Goal: Task Accomplishment & Management: Manage account settings

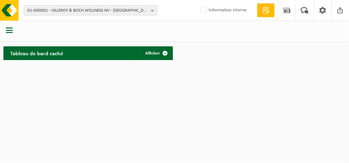
click at [153, 14] on b "button" at bounding box center [154, 10] width 6 height 10
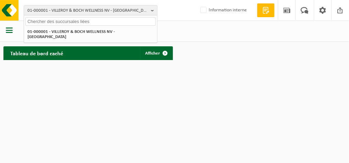
click at [126, 23] on input "text" at bounding box center [90, 21] width 130 height 9
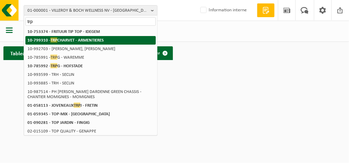
type input "trp"
click at [126, 37] on li "10-799310 - TRP CHARVET - ARMENTIERES" at bounding box center [90, 40] width 130 height 9
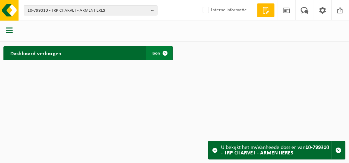
click at [154, 53] on span "Toon" at bounding box center [155, 53] width 9 height 4
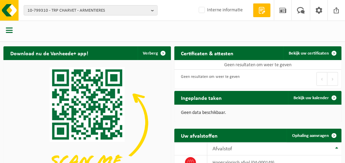
click at [10, 30] on span "button" at bounding box center [9, 30] width 7 height 7
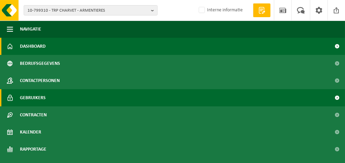
click at [36, 96] on span "Gebruikers" at bounding box center [33, 97] width 26 height 17
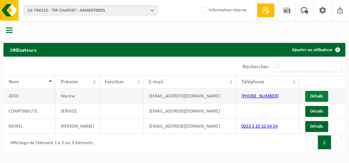
click at [314, 94] on link "Détails" at bounding box center [316, 96] width 23 height 11
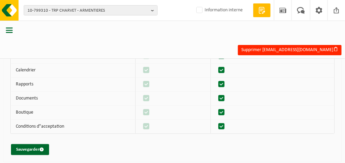
scroll to position [84, 0]
click at [23, 150] on button "Sauvegarder" at bounding box center [30, 149] width 38 height 11
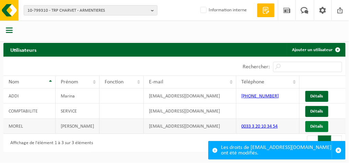
click at [314, 128] on link "Détails" at bounding box center [316, 126] width 23 height 11
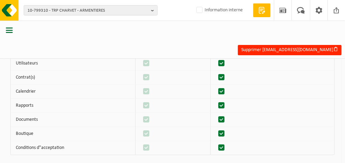
scroll to position [84, 0]
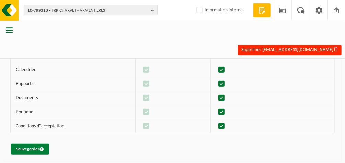
click at [24, 150] on button "Sauvegarder" at bounding box center [30, 149] width 38 height 11
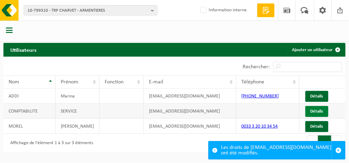
click at [316, 112] on link "Détails" at bounding box center [316, 111] width 23 height 11
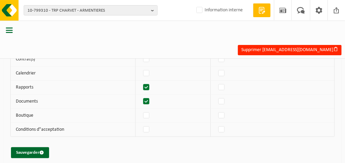
scroll to position [84, 0]
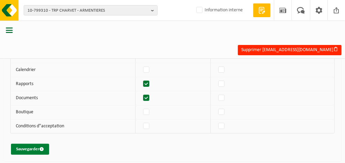
click at [25, 147] on button "Sauvegarder" at bounding box center [30, 149] width 38 height 11
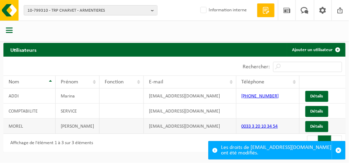
click at [84, 127] on td "[PERSON_NAME]" at bounding box center [78, 126] width 44 height 15
click at [310, 126] on link "Détails" at bounding box center [316, 126] width 23 height 11
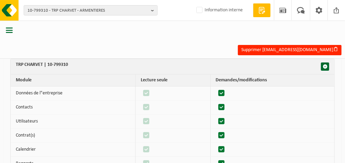
scroll to position [4, 0]
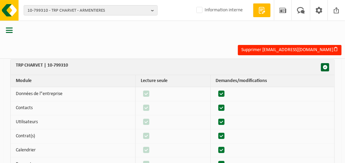
click at [9, 32] on span "button" at bounding box center [9, 30] width 7 height 7
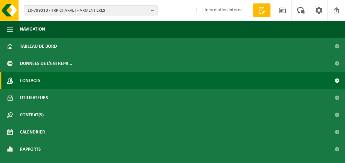
click at [33, 78] on span "Contacts" at bounding box center [30, 80] width 21 height 17
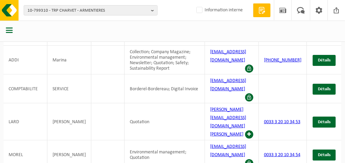
scroll to position [46, 0]
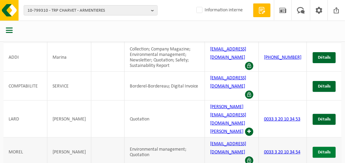
click at [321, 150] on span "Détails" at bounding box center [324, 152] width 13 height 4
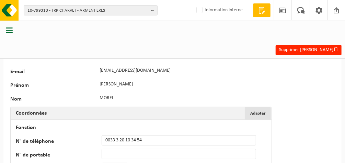
click at [255, 114] on span "Adapter" at bounding box center [257, 113] width 15 height 4
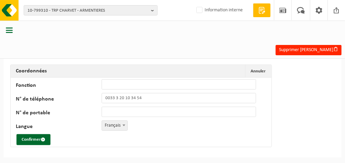
scroll to position [43, 0]
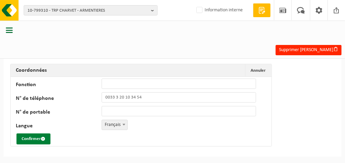
click at [38, 136] on button "Confirmer" at bounding box center [33, 139] width 34 height 11
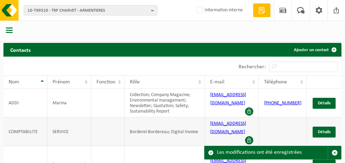
click at [253, 136] on span at bounding box center [249, 140] width 8 height 8
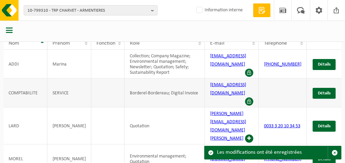
scroll to position [49, 0]
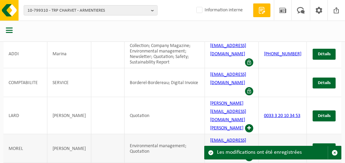
click at [253, 153] on span at bounding box center [249, 157] width 8 height 8
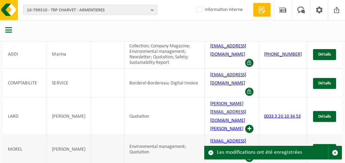
scroll to position [48, 0]
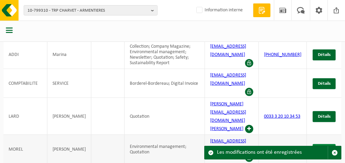
click at [324, 147] on span "Détails" at bounding box center [324, 149] width 13 height 4
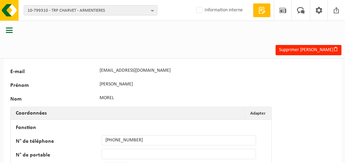
click at [317, 71] on div "114765 E-mail trp.entretien@gmail.com Prénom JEREMY Nom MOREL Coordonnées Adapt…" at bounding box center [172, 124] width 338 height 130
click at [7, 30] on span "button" at bounding box center [9, 30] width 7 height 7
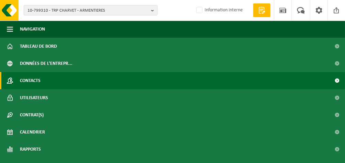
click at [27, 80] on span "Contacts" at bounding box center [30, 80] width 21 height 17
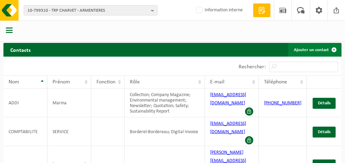
click at [303, 47] on link "Ajouter un contact" at bounding box center [314, 50] width 53 height 14
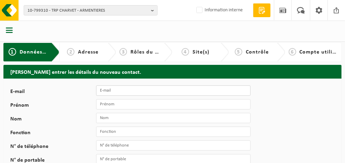
click at [135, 90] on input "E-mail" at bounding box center [173, 90] width 154 height 10
paste input "[EMAIL_ADDRESS][DOMAIN_NAME]"
type input "[EMAIL_ADDRESS][DOMAIN_NAME]"
click at [124, 106] on input "Prénom" at bounding box center [173, 104] width 154 height 10
type input "Jérémy"
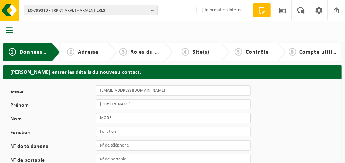
type input "MOREL"
click at [120, 131] on input "Fonction" at bounding box center [173, 132] width 154 height 10
paste input "Responsable maintenance"
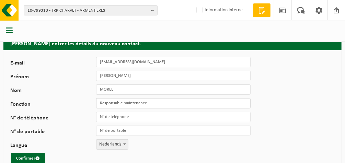
scroll to position [32, 0]
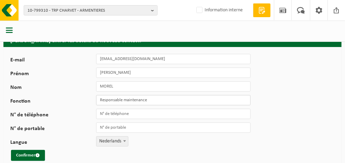
type input "Responsable maintenance"
click at [114, 113] on input "N° de téléphone" at bounding box center [173, 114] width 154 height 10
paste input "0320103456"
type input "[PHONE_NUMBER]"
click at [115, 147] on div "E-mail trp.entretien@trp-charvet.com Prénom Jérémy Nom MOREL Fonction Responsab…" at bounding box center [121, 107] width 223 height 107
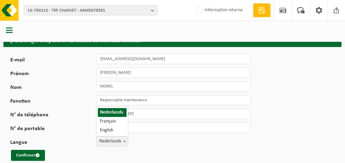
click at [113, 143] on span "Nederlands" at bounding box center [112, 142] width 32 height 10
select select "1"
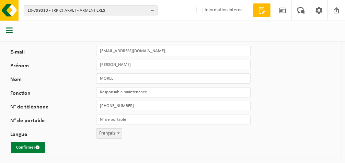
click at [29, 147] on button "Confirmer" at bounding box center [28, 147] width 34 height 11
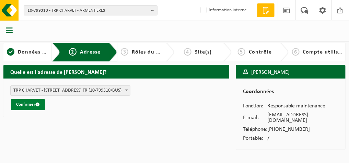
click at [26, 103] on button "Confirmer" at bounding box center [28, 104] width 34 height 11
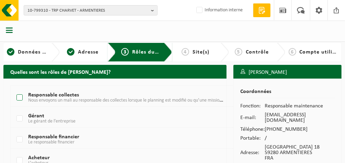
click at [17, 98] on label "Responsable collectes Nous envoyons un mali au responsable des collectes lorsqu…" at bounding box center [120, 98] width 210 height 10
click at [14, 89] on input "Responsable collectes Nous envoyons un mali au responsable des collectes lorsqu…" at bounding box center [14, 89] width 0 height 0
checkbox input "true"
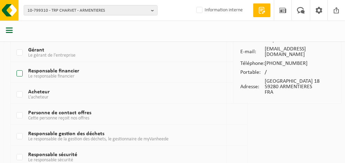
scroll to position [66, 0]
click at [20, 116] on label "Personne de contact offres Cette personne reçoit nos offres" at bounding box center [120, 116] width 210 height 10
click at [14, 107] on input "Personne de contact offres Cette personne reçoit nos offres" at bounding box center [14, 107] width 0 height 0
checkbox input "true"
click at [20, 136] on label "Responsable gestion des déchets Le responsable de la gestion des déchets, le ge…" at bounding box center [120, 136] width 210 height 10
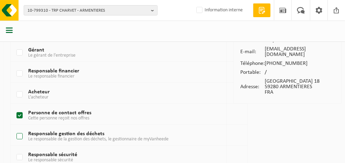
click at [14, 128] on input "Responsable gestion des déchets Le responsable de la gestion des déchets, le ge…" at bounding box center [14, 128] width 0 height 0
checkbox input "true"
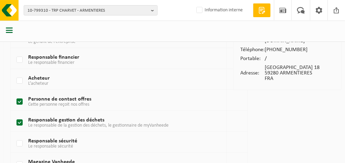
scroll to position [95, 0]
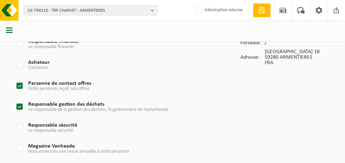
click at [21, 126] on label "Responsable sécurité Le responsable sécurité" at bounding box center [120, 128] width 210 height 10
click at [14, 119] on input "Responsable sécurité Le responsable sécurité" at bounding box center [14, 119] width 0 height 0
checkbox input "true"
click at [21, 150] on label "Magazine Vanheede Nous enverrons une revue annuelle à cette personne" at bounding box center [120, 149] width 210 height 10
click at [14, 140] on input "Magazine Vanheede Nous enverrons une revue annuelle à cette personne" at bounding box center [14, 140] width 0 height 0
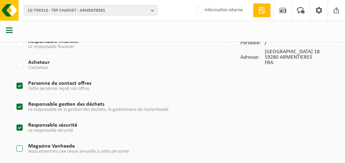
checkbox input "true"
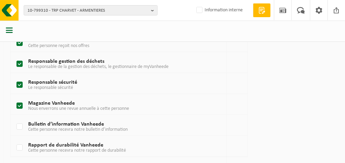
scroll to position [140, 0]
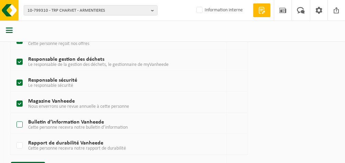
click at [23, 124] on label "Bulletin d’information Vanheede Cette personne recevra notre bulletin d’informa…" at bounding box center [120, 125] width 210 height 10
click at [14, 116] on input "Bulletin d’information Vanheede Cette personne recevra notre bulletin d’informa…" at bounding box center [14, 116] width 0 height 0
checkbox input "true"
click at [21, 146] on label "Rapport de durabilité Vanheede Cette personne recevra notre rapport de durabili…" at bounding box center [120, 146] width 210 height 10
click at [14, 137] on input "Rapport de durabilité Vanheede Cette personne recevra notre rapport de durabili…" at bounding box center [14, 137] width 0 height 0
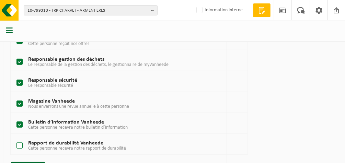
checkbox input "true"
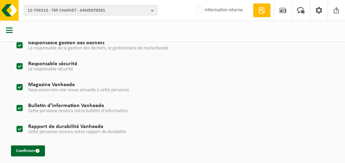
scroll to position [159, 0]
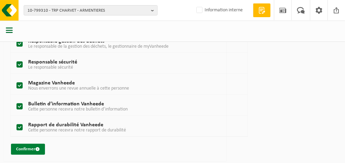
click at [23, 149] on button "Confirmer" at bounding box center [28, 149] width 34 height 11
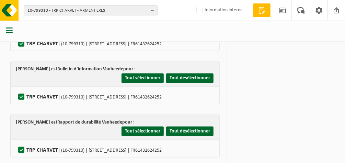
scroll to position [277, 0]
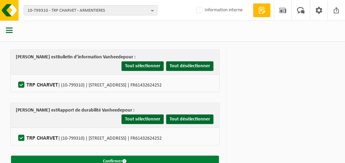
click at [36, 156] on button "Confirmer" at bounding box center [115, 161] width 208 height 11
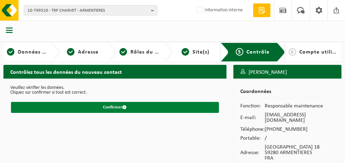
click at [105, 108] on button "Confirmer" at bounding box center [115, 107] width 208 height 11
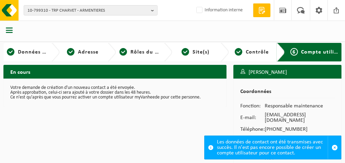
click at [8, 29] on span "button" at bounding box center [9, 30] width 7 height 7
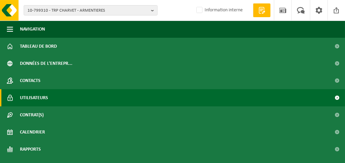
click at [30, 97] on span "Utilisateurs" at bounding box center [34, 97] width 28 height 17
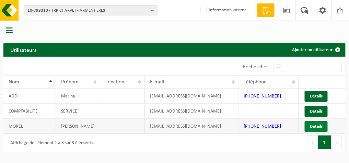
click at [317, 126] on link "Détails" at bounding box center [316, 126] width 23 height 11
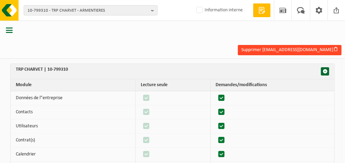
click at [294, 46] on button "Supprimer [EMAIL_ADDRESS][DOMAIN_NAME]" at bounding box center [290, 50] width 104 height 10
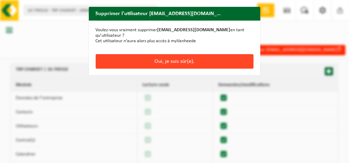
click at [194, 62] on button "Oui, je suis sûr(e)." at bounding box center [175, 61] width 158 height 14
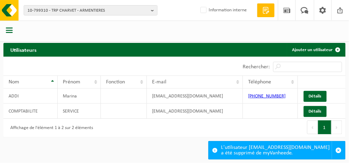
click at [4, 32] on div at bounding box center [10, 31] width 20 height 18
click at [9, 31] on span "button" at bounding box center [9, 30] width 7 height 7
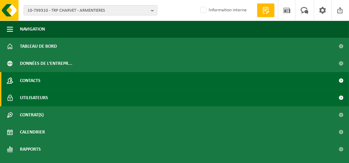
click at [26, 80] on span "Contacts" at bounding box center [30, 80] width 21 height 17
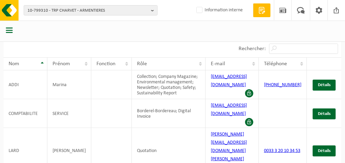
scroll to position [81, 0]
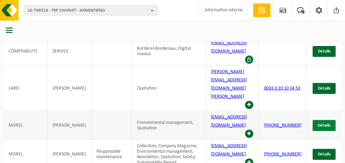
click at [327, 123] on span "Détails" at bounding box center [324, 125] width 13 height 4
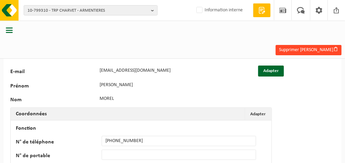
click at [312, 48] on button "Supprimer Jeremy Morel" at bounding box center [309, 50] width 66 height 10
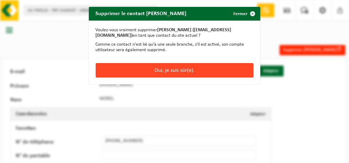
click at [198, 69] on button "Oui, je suis sûr(e)." at bounding box center [175, 70] width 158 height 14
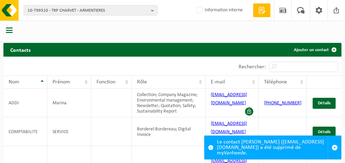
click at [9, 34] on button "button" at bounding box center [9, 31] width 7 height 9
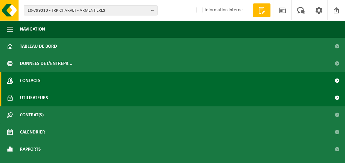
click at [28, 96] on span "Utilisateurs" at bounding box center [34, 97] width 28 height 17
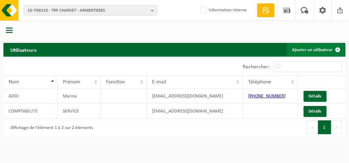
click at [317, 51] on link "Ajouter un utilisateur" at bounding box center [316, 50] width 58 height 14
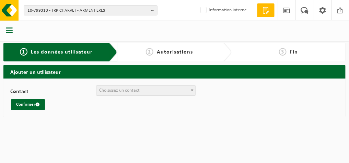
click at [185, 89] on span "Choisissez un contact" at bounding box center [145, 91] width 99 height 10
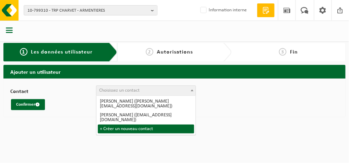
click at [128, 142] on html "10-799310 - TRP CHARVET - ARMENTIERES 10-799310 - TRP CHARVET - ARMENTIERES Inf…" at bounding box center [174, 81] width 349 height 163
click at [74, 137] on html "10-799310 - TRP CHARVET - ARMENTIERES 10-799310 - TRP CHARVET - ARMENTIERES Inf…" at bounding box center [174, 81] width 349 height 163
